Goal: Task Accomplishment & Management: Manage account settings

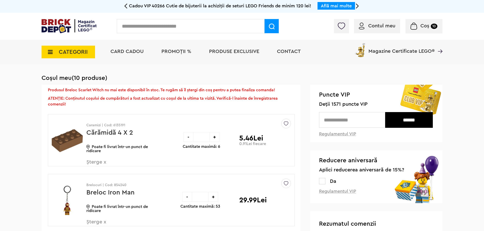
click at [361, 112] on div "Puncte VIP Deții 1571 puncte VIP ****** Regulamentul VIP" at bounding box center [376, 114] width 132 height 58
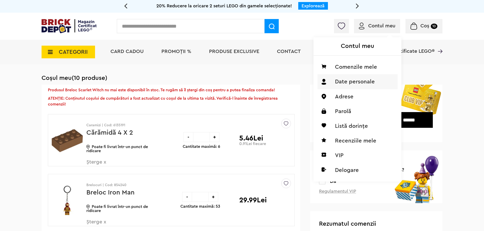
click at [364, 80] on li "Date personale" at bounding box center [357, 81] width 80 height 15
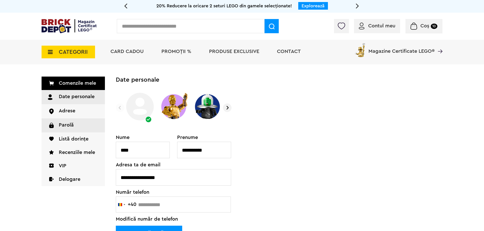
click at [61, 123] on link "Parolă" at bounding box center [73, 125] width 63 height 14
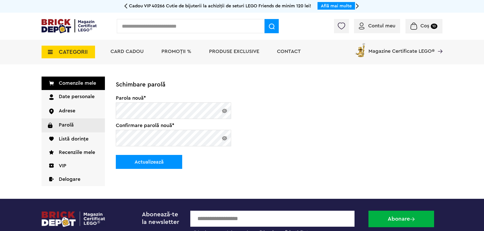
click at [144, 163] on button "Actualizează" at bounding box center [149, 162] width 66 height 14
